Goal: Book appointment/travel/reservation

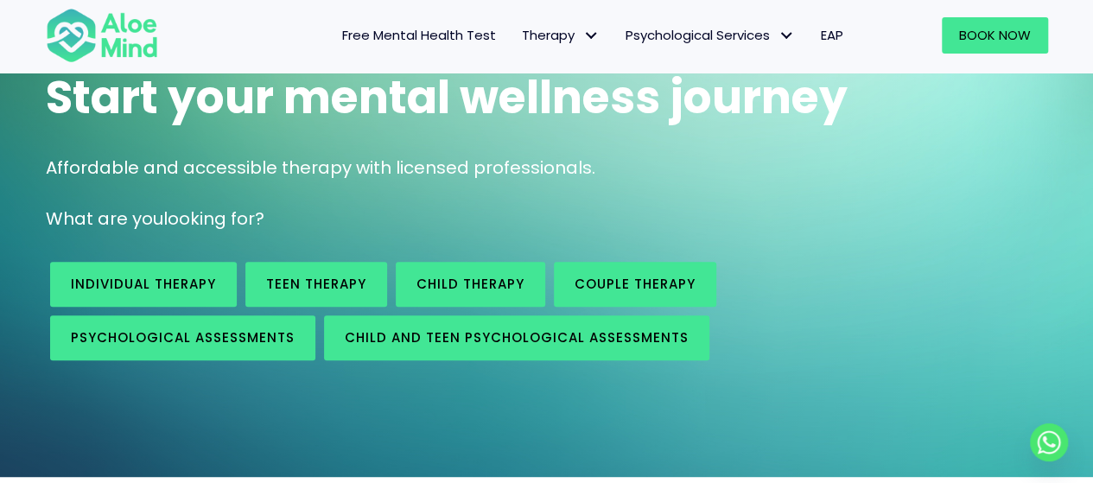
scroll to position [173, 0]
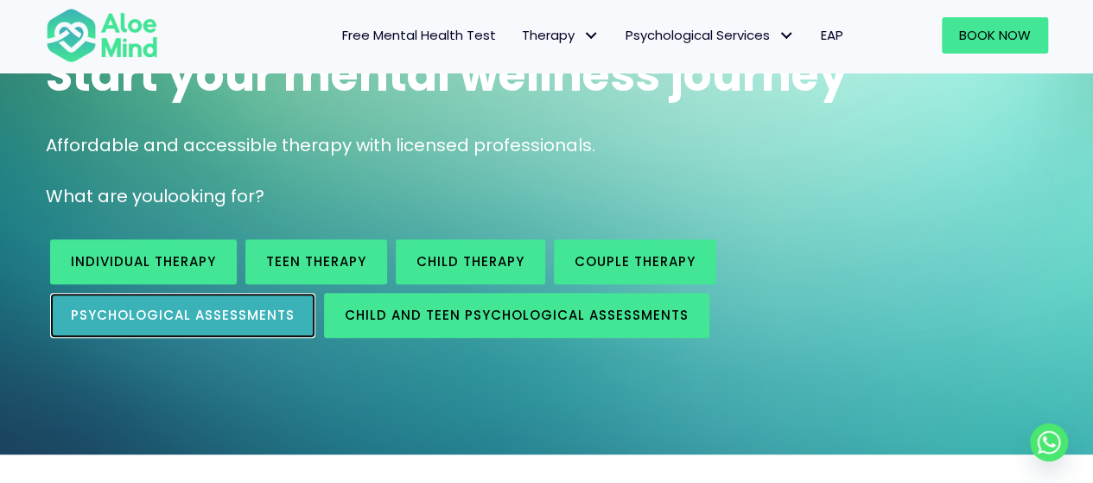
click at [187, 317] on span "Psychological assessments" at bounding box center [183, 315] width 224 height 18
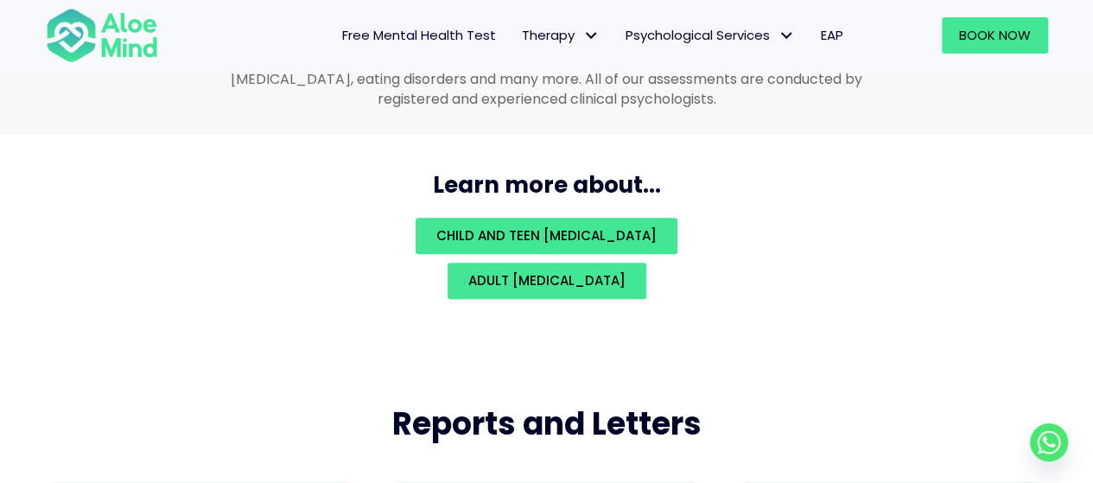
scroll to position [3842, 0]
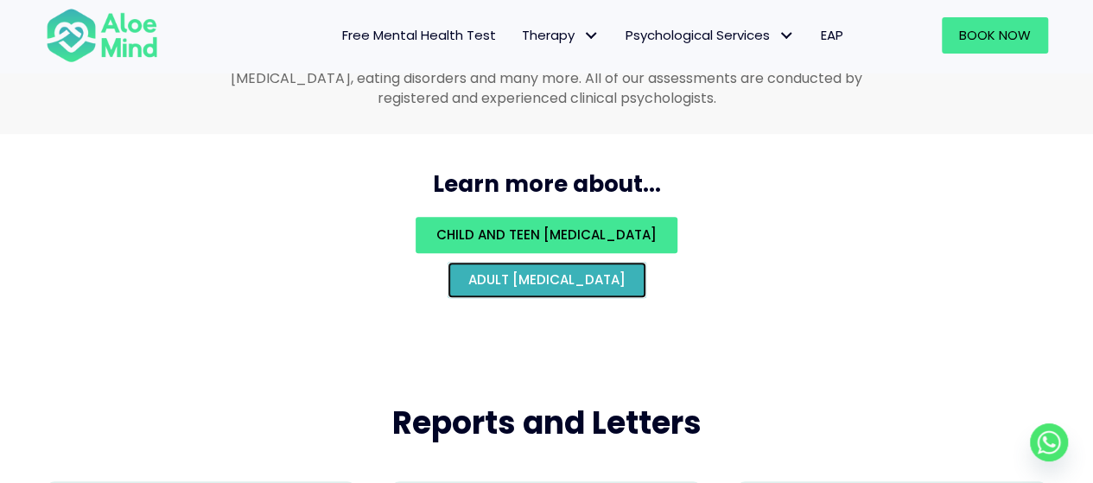
click at [501, 270] on span "Adult psychological assessment" at bounding box center [546, 279] width 157 height 18
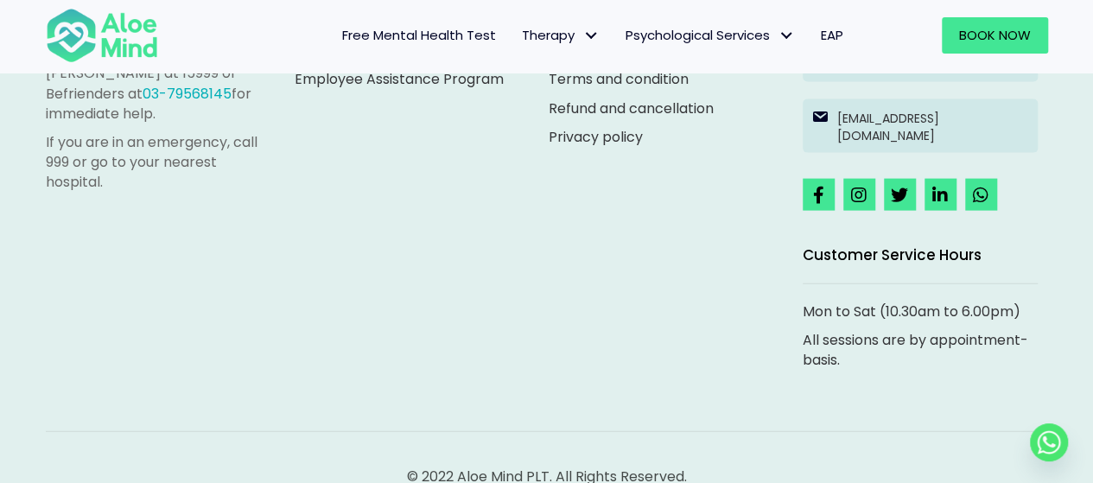
scroll to position [5122, 0]
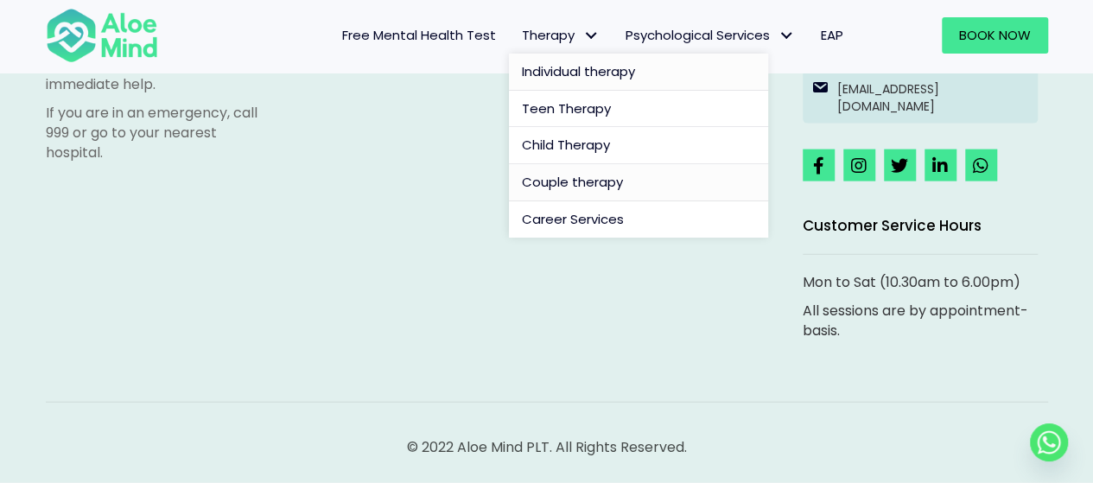
click at [570, 75] on span "Individual therapy" at bounding box center [578, 71] width 113 height 18
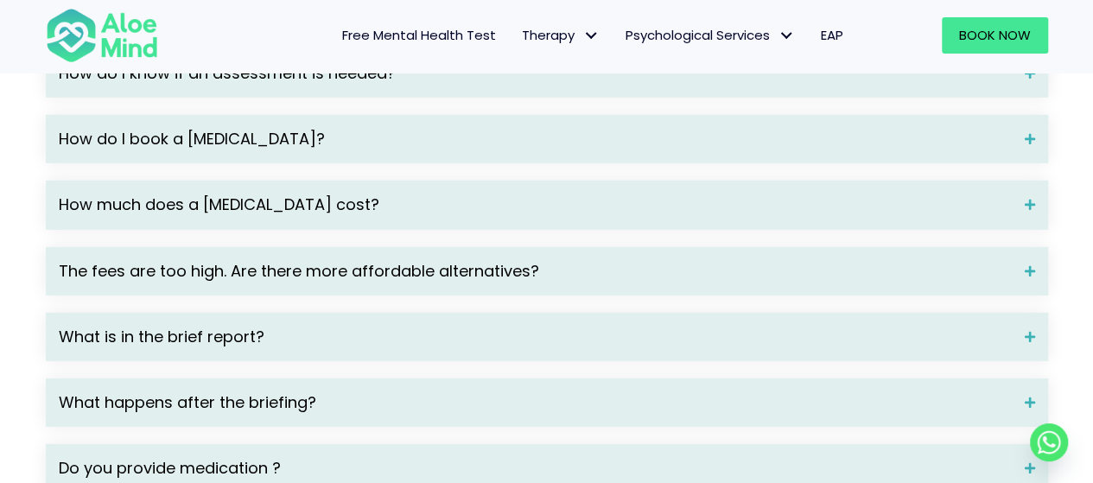
scroll to position [2506, 0]
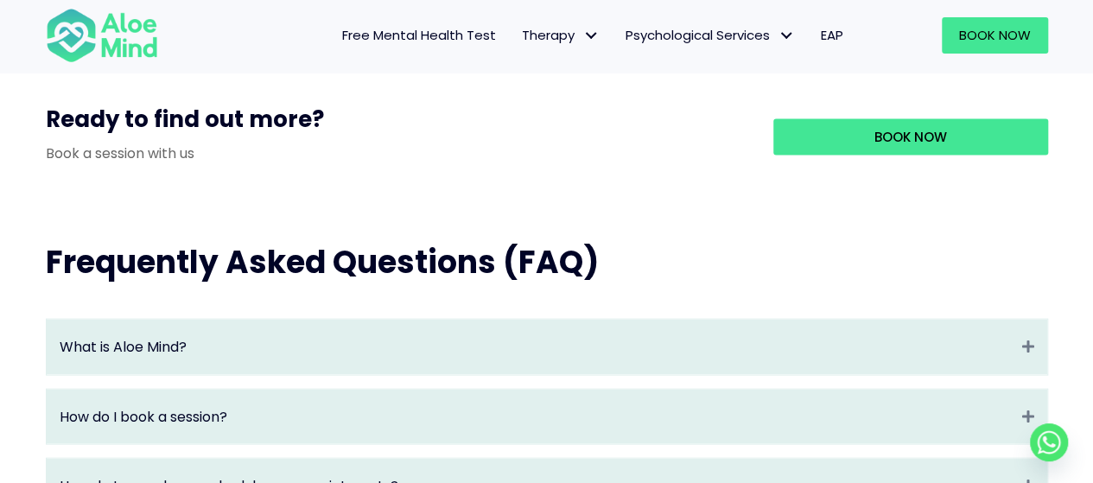
scroll to position [1556, 0]
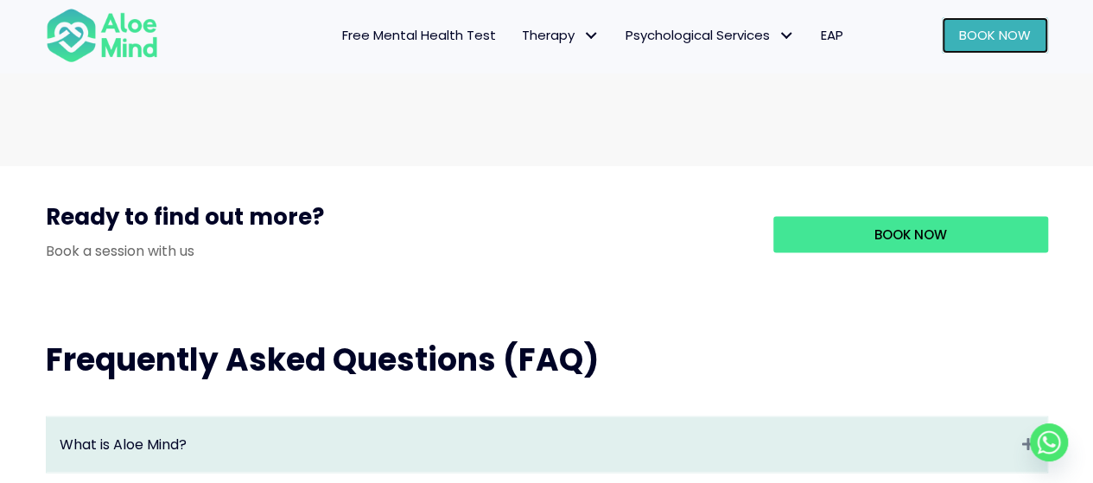
click at [998, 35] on span "Book Now" at bounding box center [995, 35] width 72 height 18
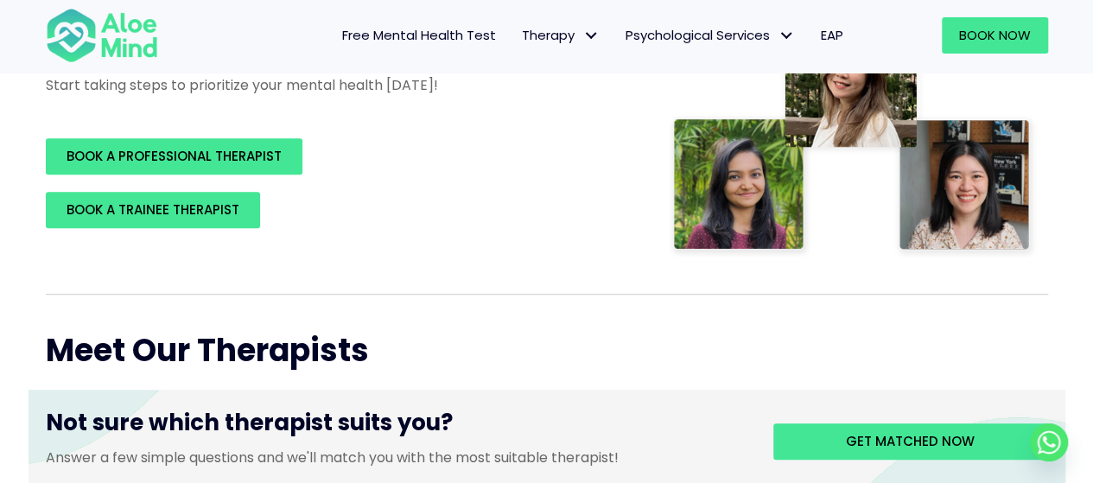
scroll to position [432, 0]
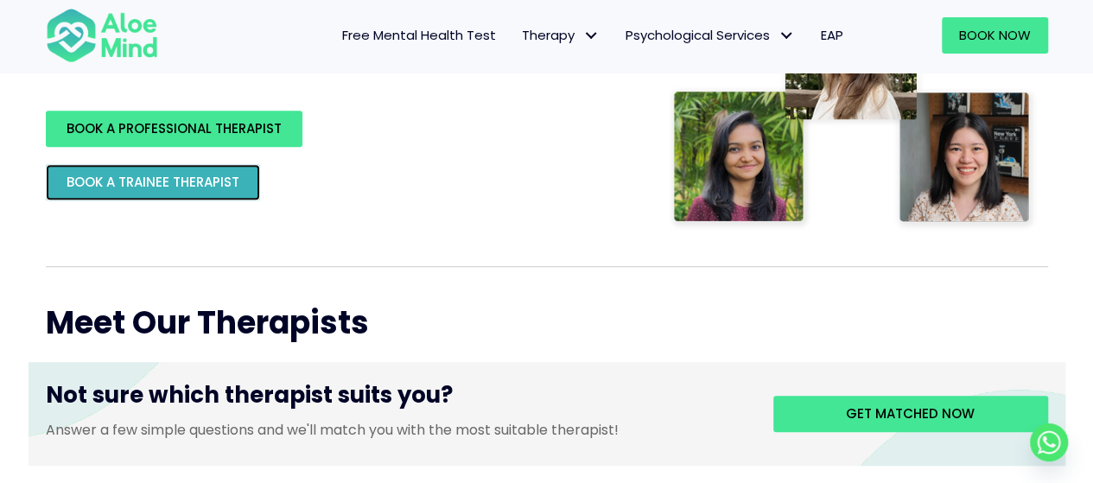
click at [125, 181] on span "BOOK A TRAINEE THERAPIST" at bounding box center [153, 182] width 173 height 18
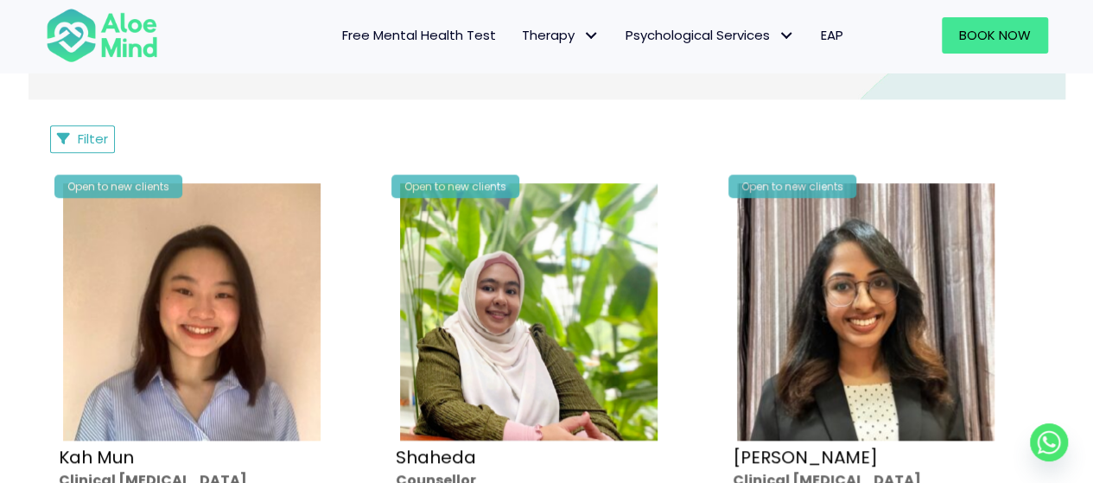
scroll to position [519, 0]
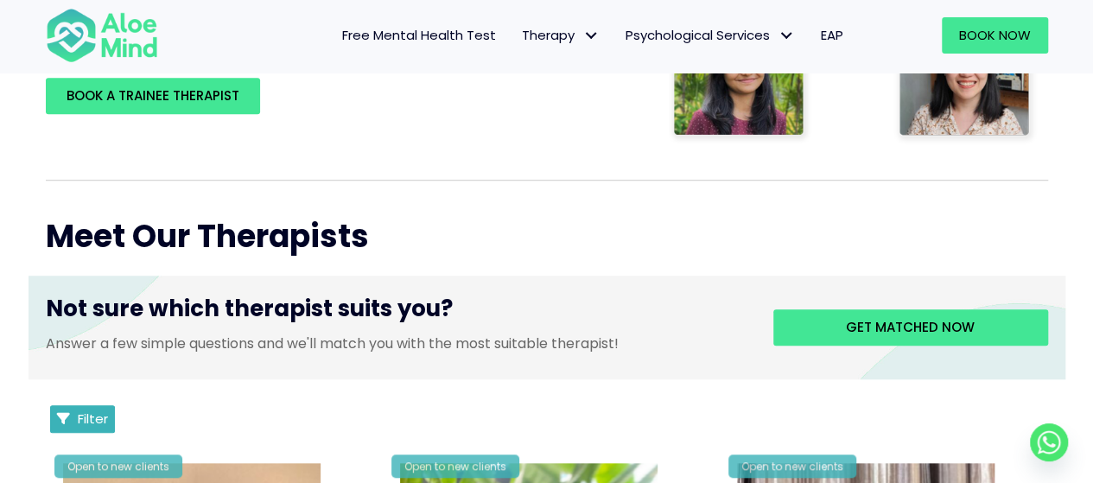
click at [80, 411] on span "Filter" at bounding box center [93, 419] width 30 height 18
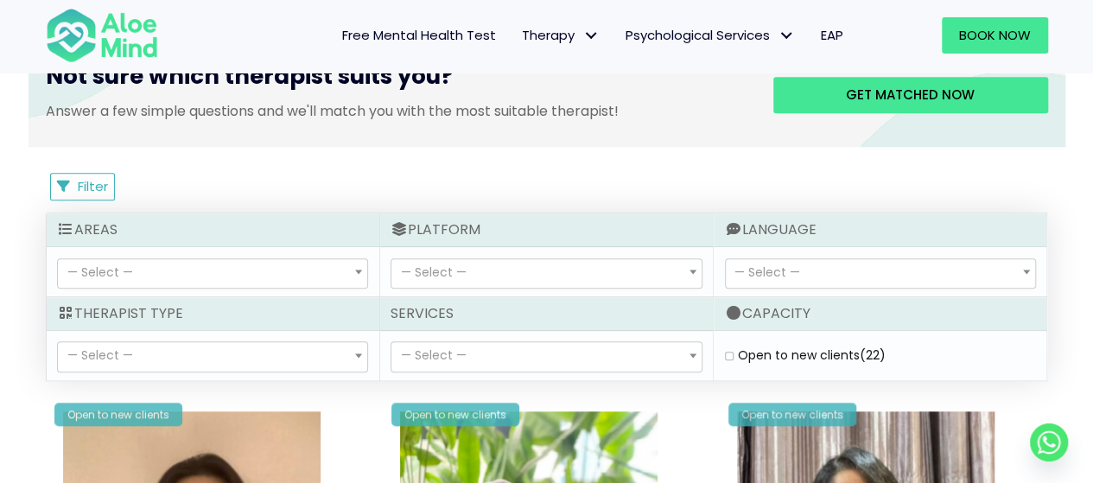
scroll to position [778, 0]
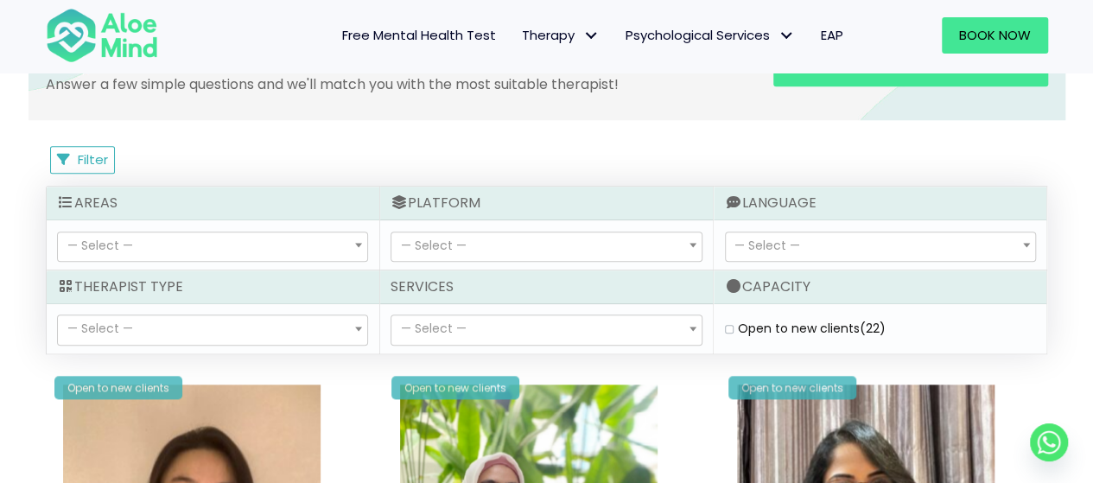
click at [232, 320] on span "— Select —" at bounding box center [212, 329] width 309 height 29
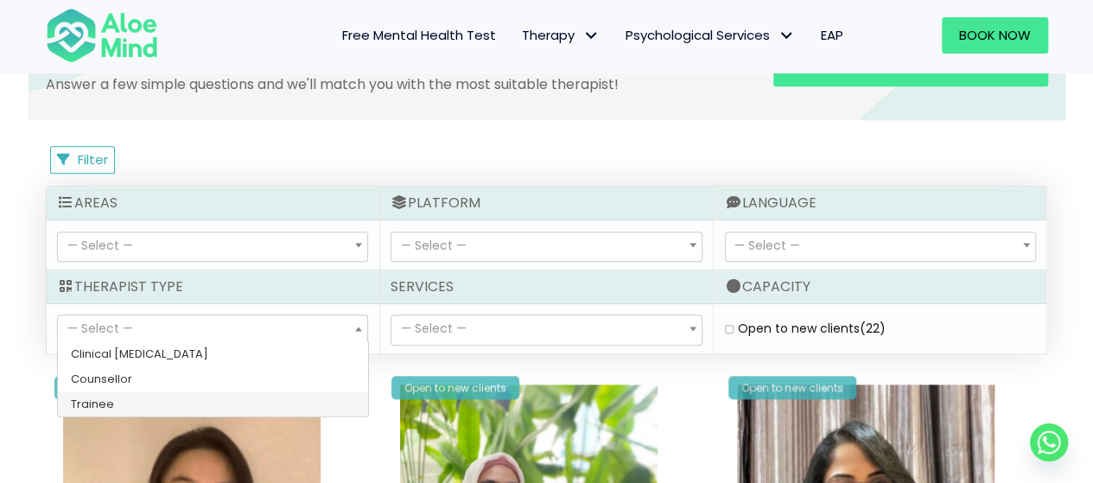
select select "80"
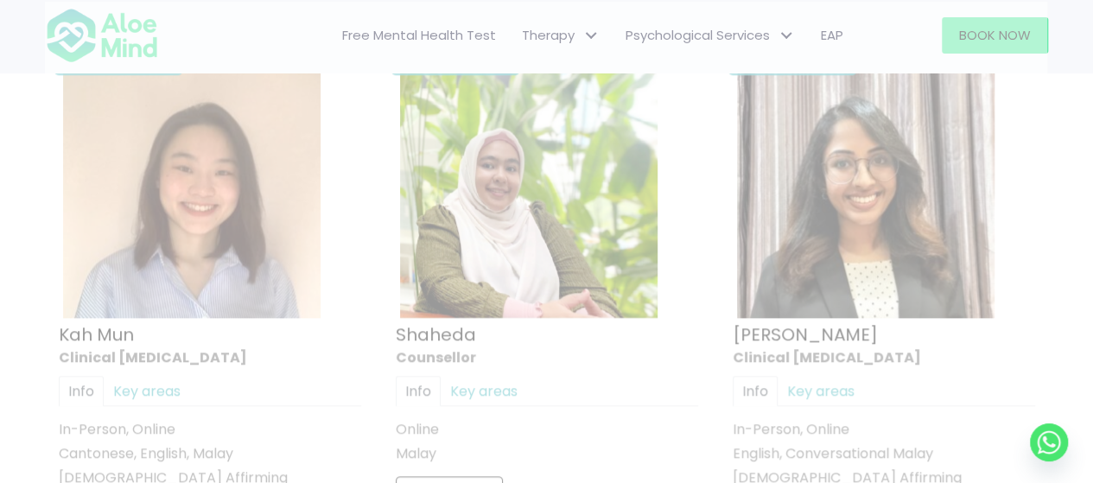
scroll to position [923, 0]
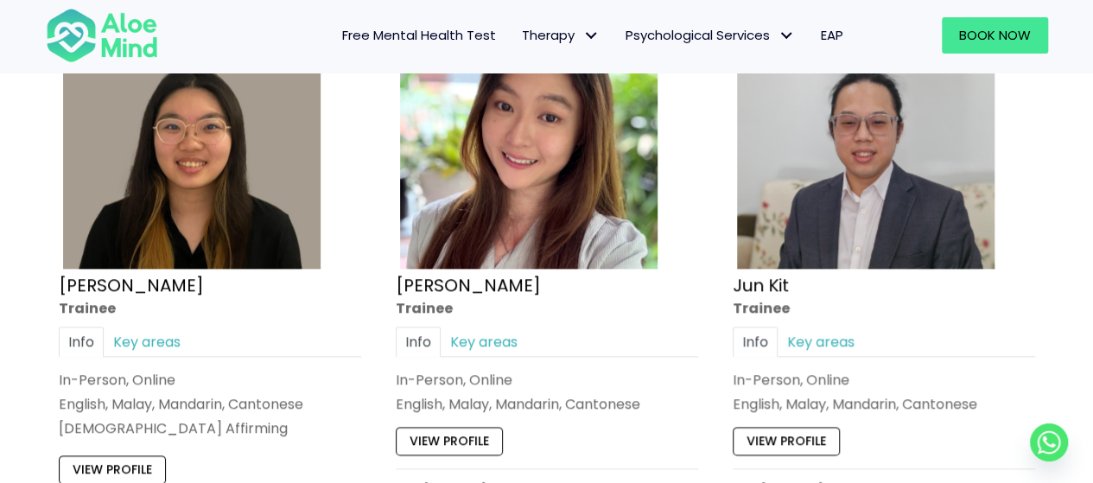
scroll to position [1182, 0]
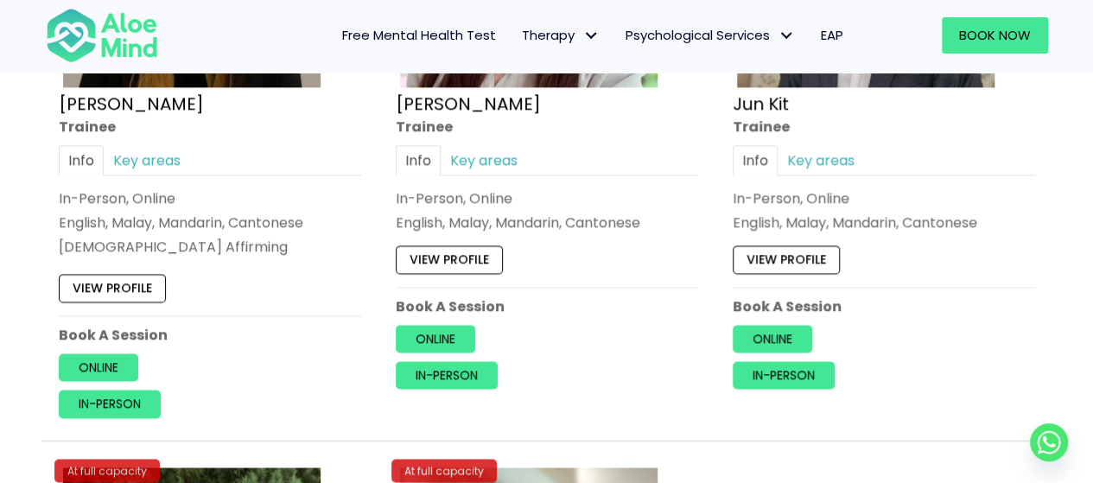
click at [120, 143] on div "Open to new clients Xin Yi Trainee Info Key areas In-Person, Online English, Ma…" at bounding box center [210, 121] width 328 height 619
click at [139, 162] on link "Key areas" at bounding box center [147, 160] width 86 height 30
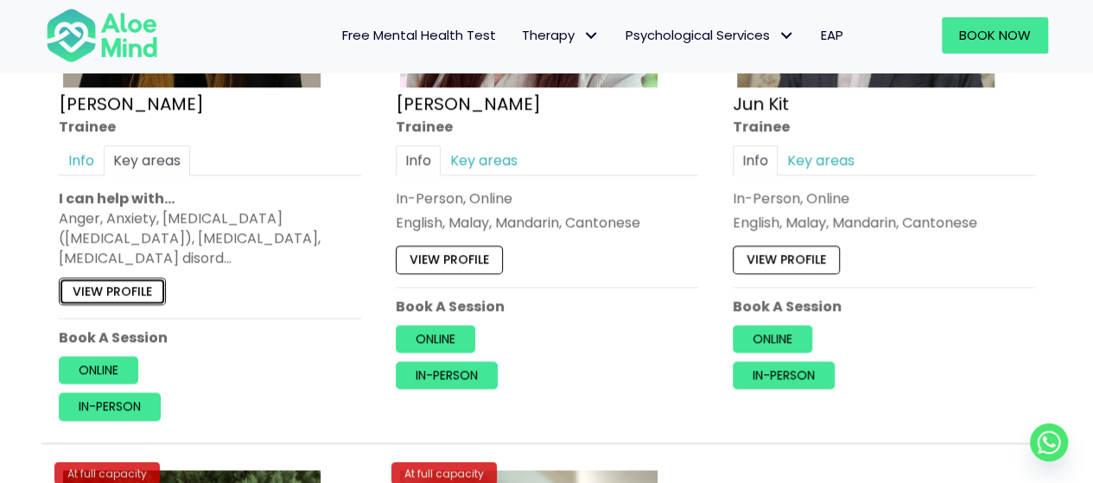
click at [130, 290] on link "View profile" at bounding box center [112, 291] width 107 height 28
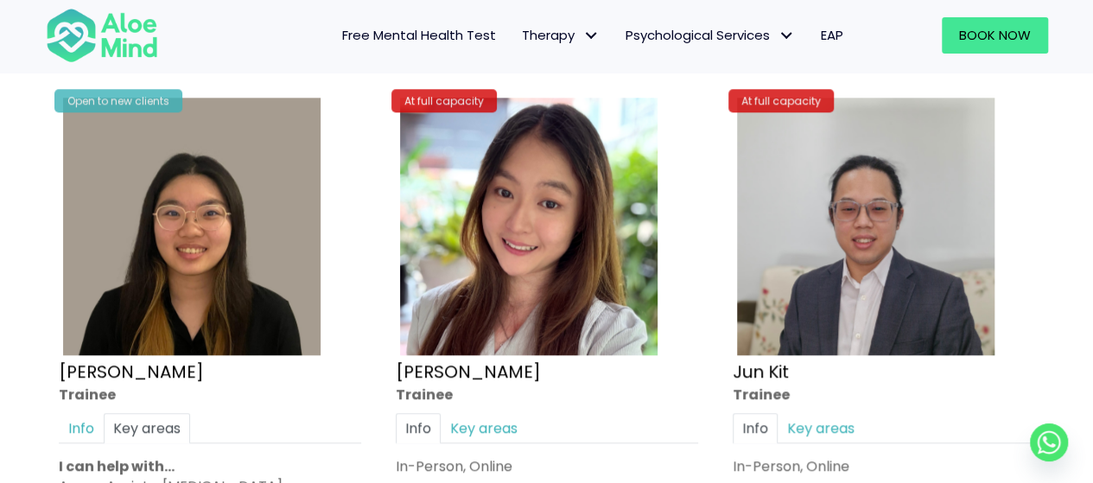
scroll to position [577, 0]
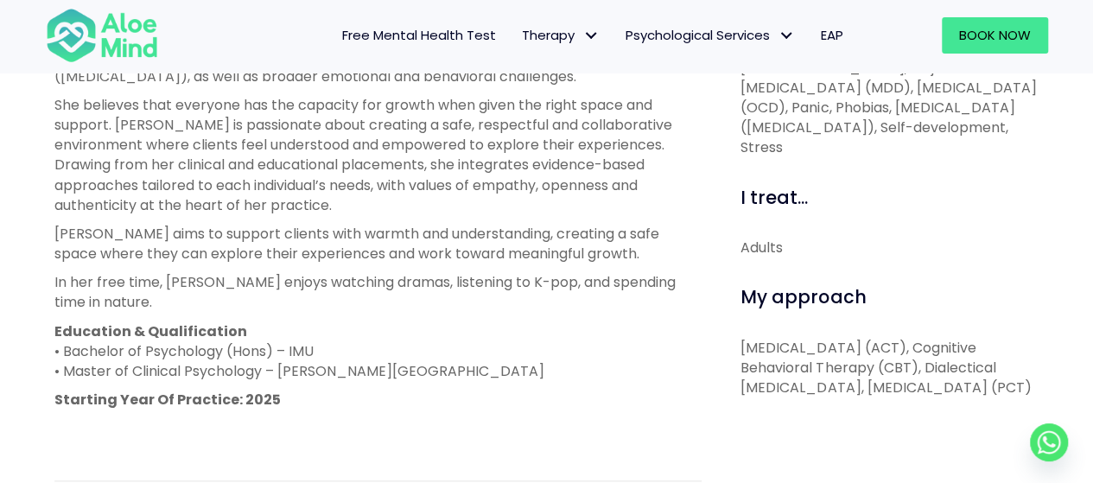
scroll to position [778, 0]
